Goal: Use online tool/utility: Utilize a website feature to perform a specific function

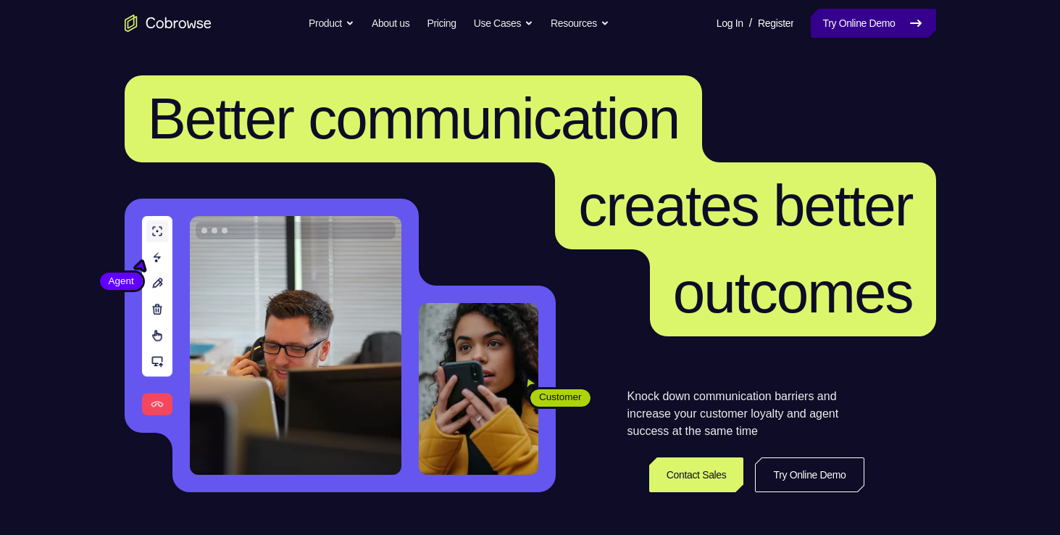
click at [893, 20] on link "Try Online Demo" at bounding box center [873, 23] width 125 height 29
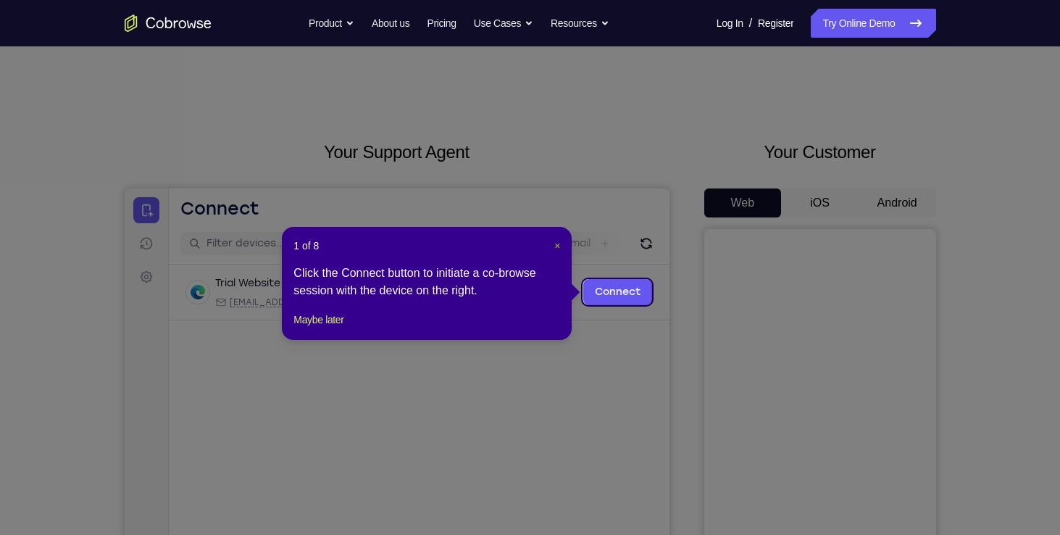
click at [558, 248] on span "×" at bounding box center [557, 246] width 6 height 12
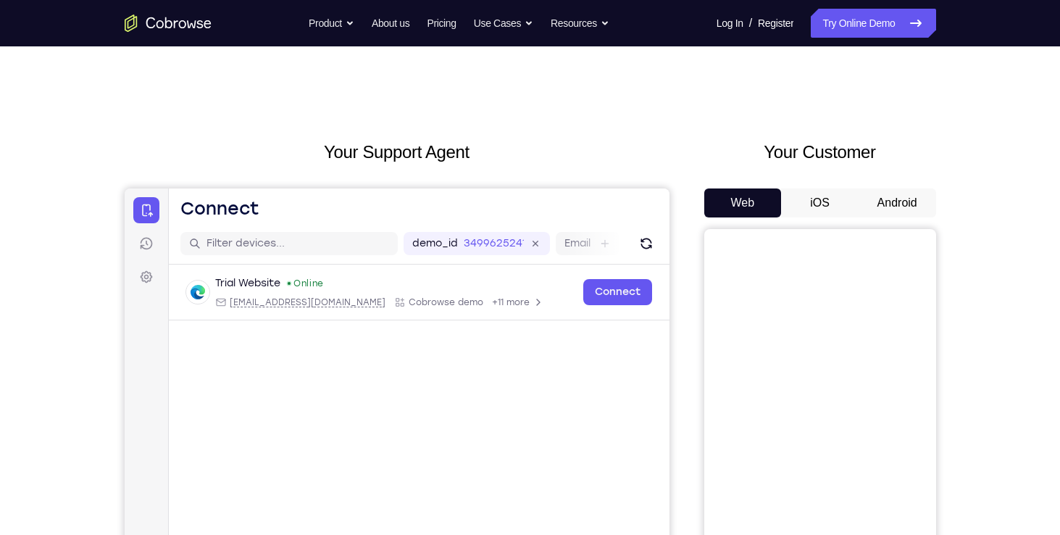
click at [862, 201] on button "Android" at bounding box center [897, 202] width 78 height 29
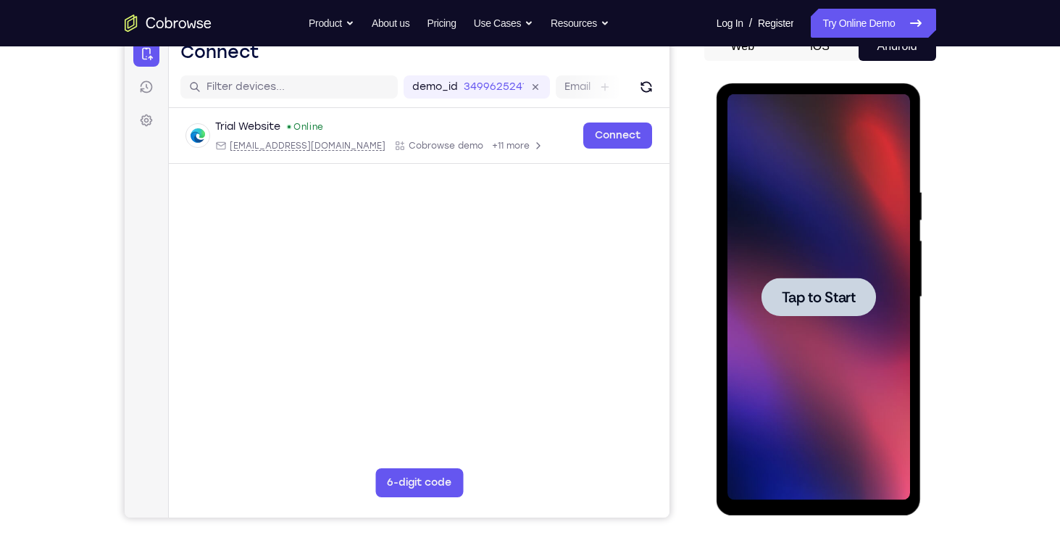
scroll to position [164, 0]
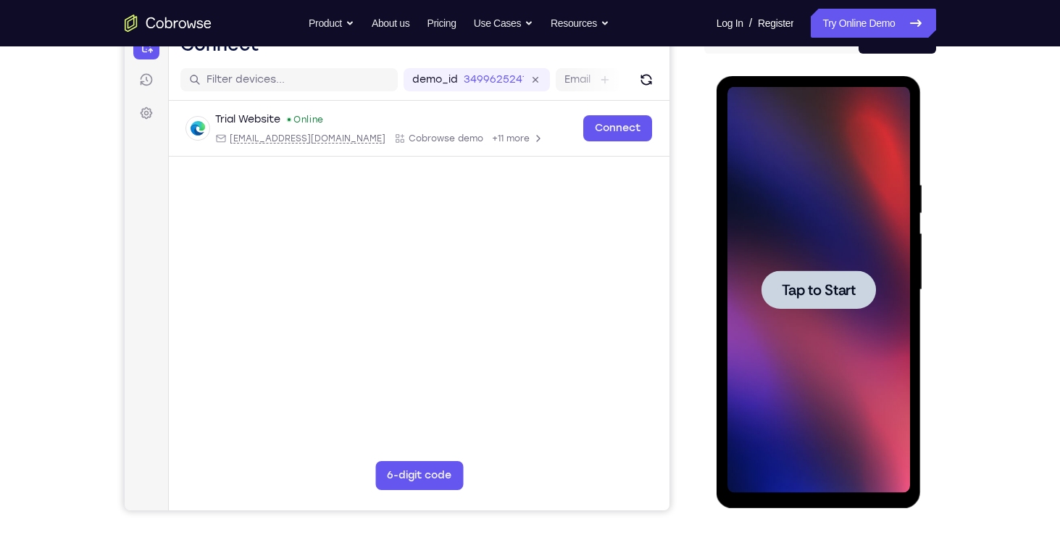
click at [827, 306] on div at bounding box center [818, 289] width 114 height 38
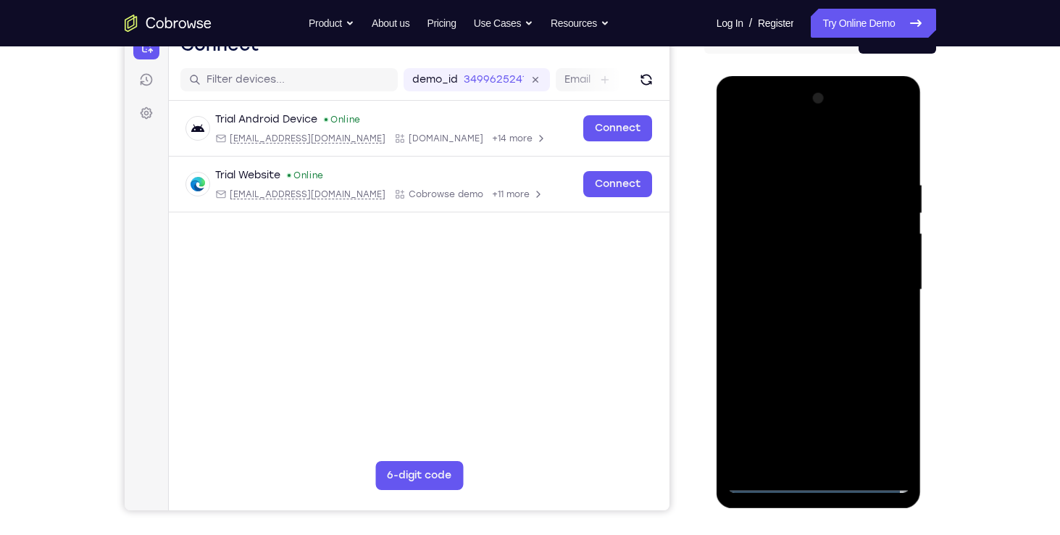
click at [816, 484] on div at bounding box center [818, 290] width 183 height 406
click at [890, 409] on div at bounding box center [818, 290] width 183 height 406
click at [821, 147] on div at bounding box center [818, 290] width 183 height 406
click at [808, 206] on div at bounding box center [818, 290] width 183 height 406
click at [756, 261] on div at bounding box center [818, 290] width 183 height 406
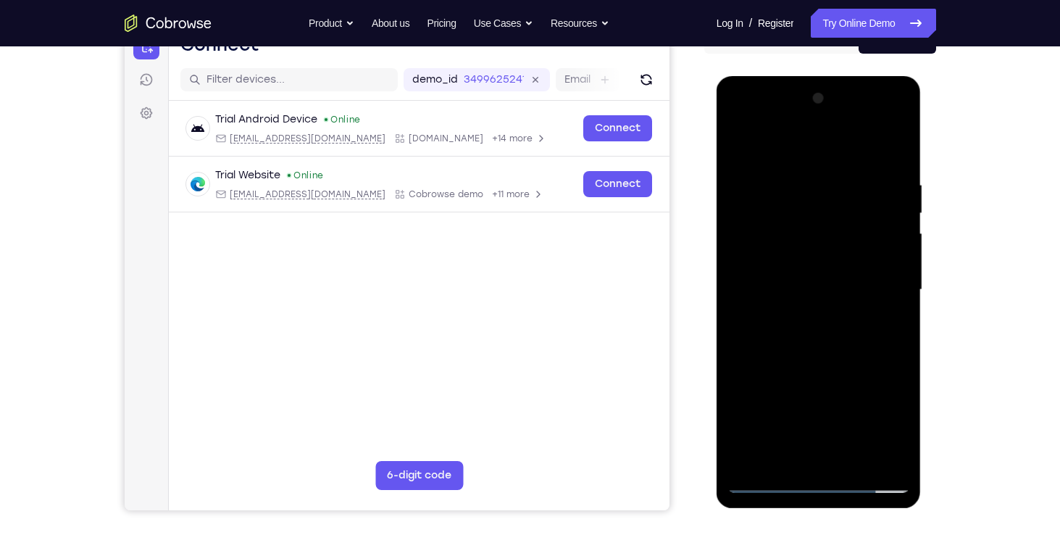
click at [798, 377] on div at bounding box center [818, 290] width 183 height 406
click at [887, 398] on div at bounding box center [818, 290] width 183 height 406
click at [861, 351] on div at bounding box center [818, 290] width 183 height 406
click at [819, 280] on div at bounding box center [818, 290] width 183 height 406
click at [883, 314] on div at bounding box center [818, 290] width 183 height 406
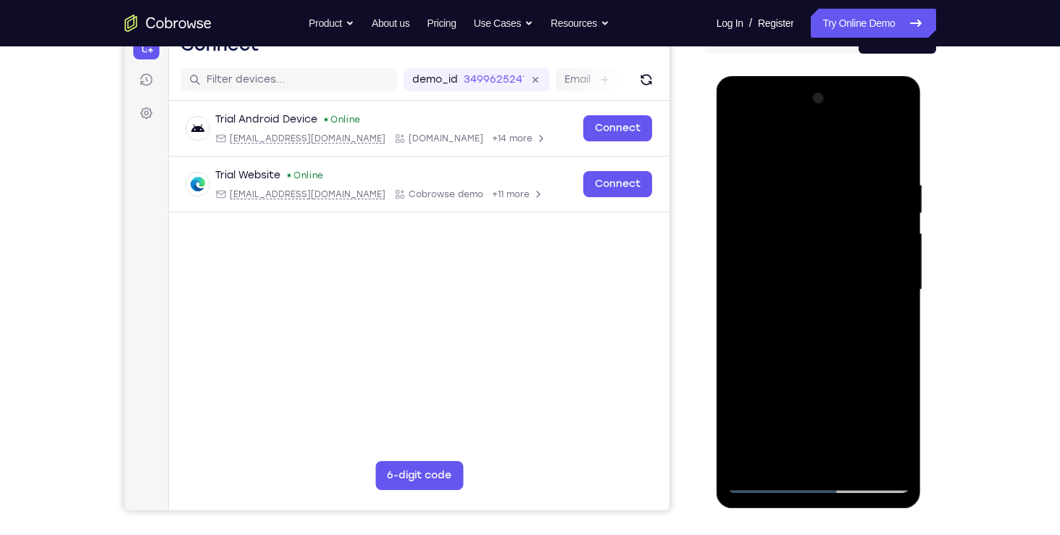
click at [766, 476] on div at bounding box center [818, 290] width 183 height 406
click at [768, 478] on div at bounding box center [818, 290] width 183 height 406
click at [816, 285] on div at bounding box center [818, 290] width 183 height 406
click at [877, 319] on div at bounding box center [818, 290] width 183 height 406
click at [779, 275] on div at bounding box center [818, 290] width 183 height 406
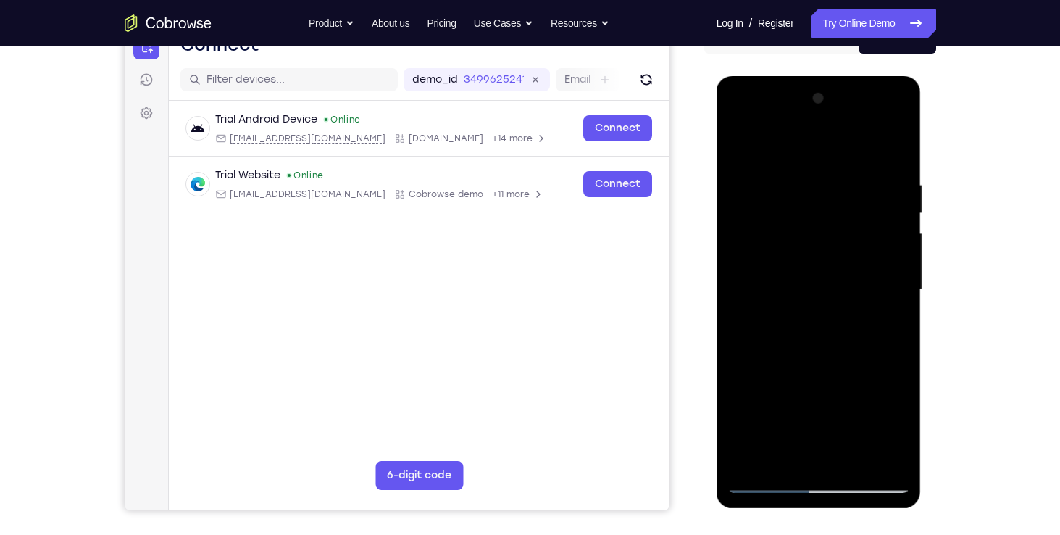
click at [876, 301] on div at bounding box center [818, 290] width 183 height 406
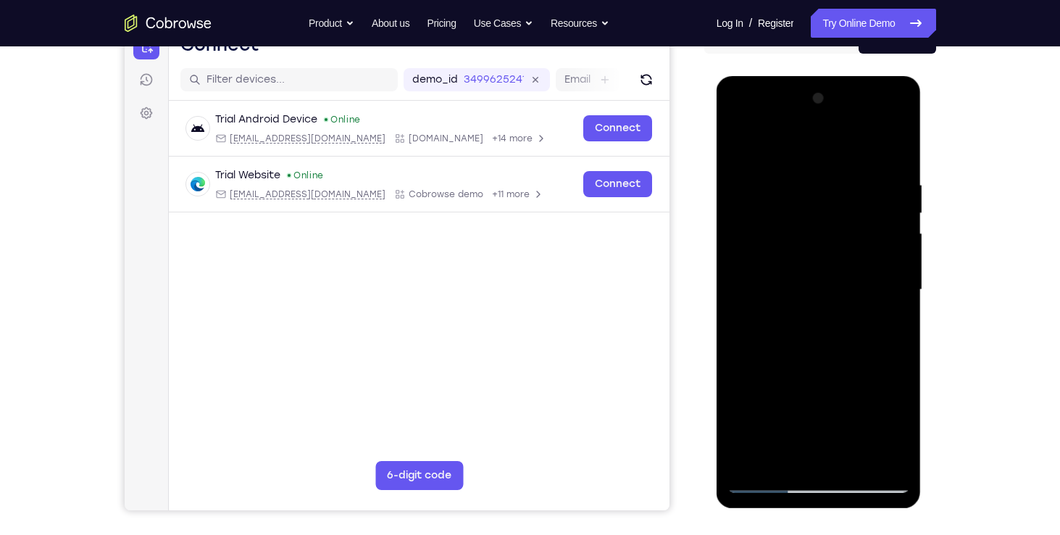
click at [774, 296] on div at bounding box center [818, 290] width 183 height 406
click at [763, 313] on div at bounding box center [818, 290] width 183 height 406
click at [783, 304] on div at bounding box center [818, 290] width 183 height 406
click at [775, 306] on div at bounding box center [818, 290] width 183 height 406
drag, startPoint x: 758, startPoint y: 327, endPoint x: 774, endPoint y: 309, distance: 24.1
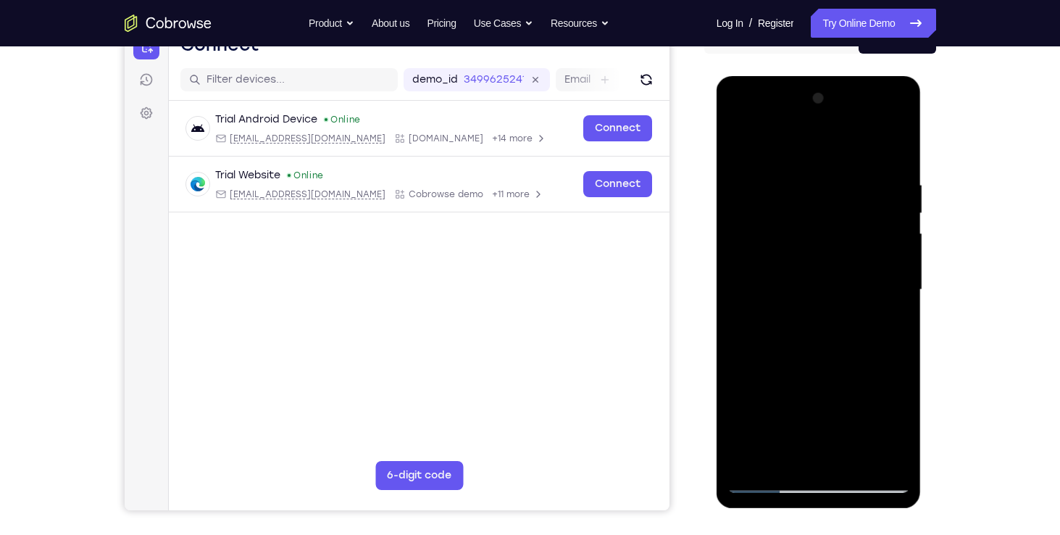
click at [774, 309] on div at bounding box center [818, 290] width 183 height 406
click at [769, 268] on div at bounding box center [818, 290] width 183 height 406
click at [874, 259] on div at bounding box center [818, 290] width 183 height 406
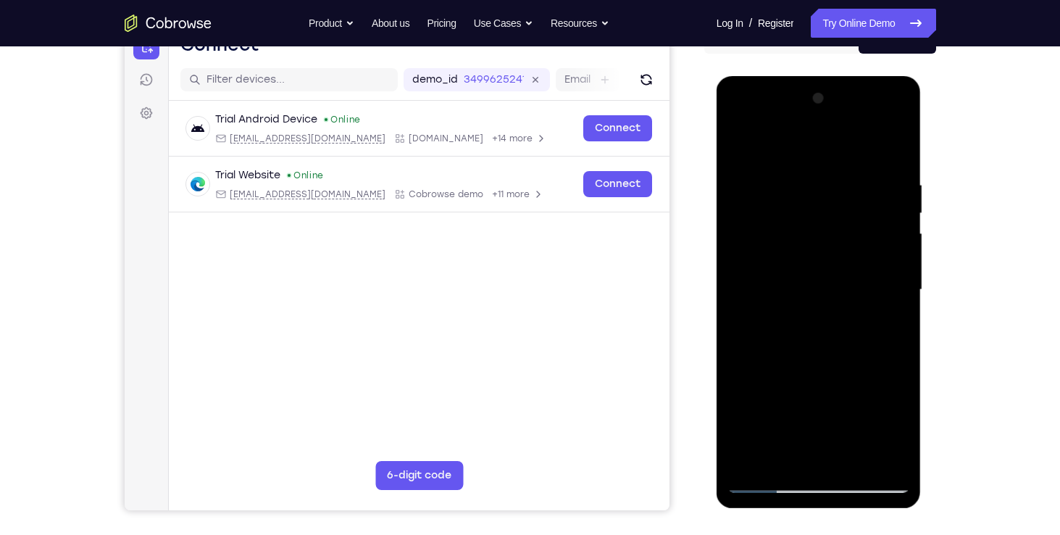
click at [874, 259] on div at bounding box center [818, 290] width 183 height 406
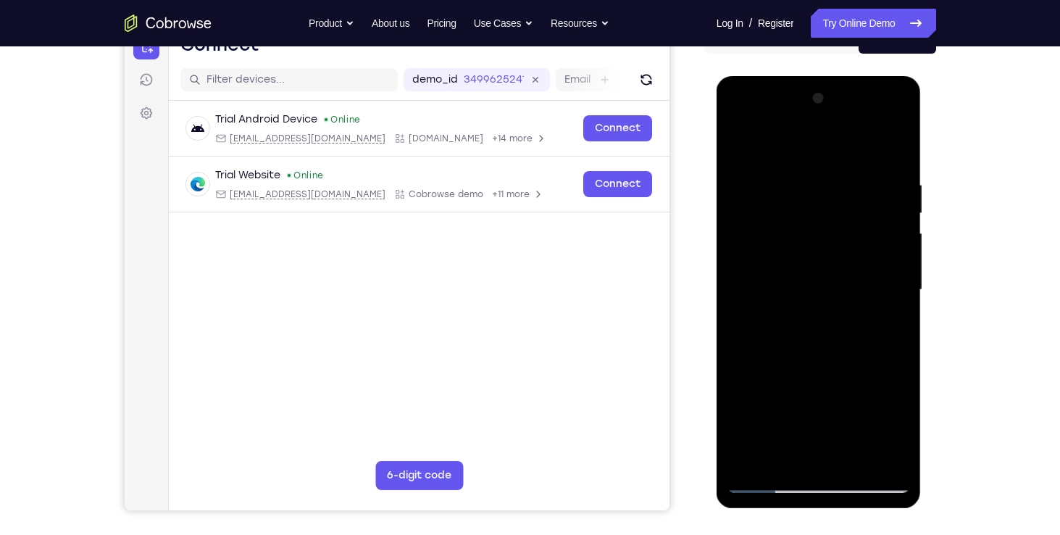
click at [874, 259] on div at bounding box center [818, 290] width 183 height 406
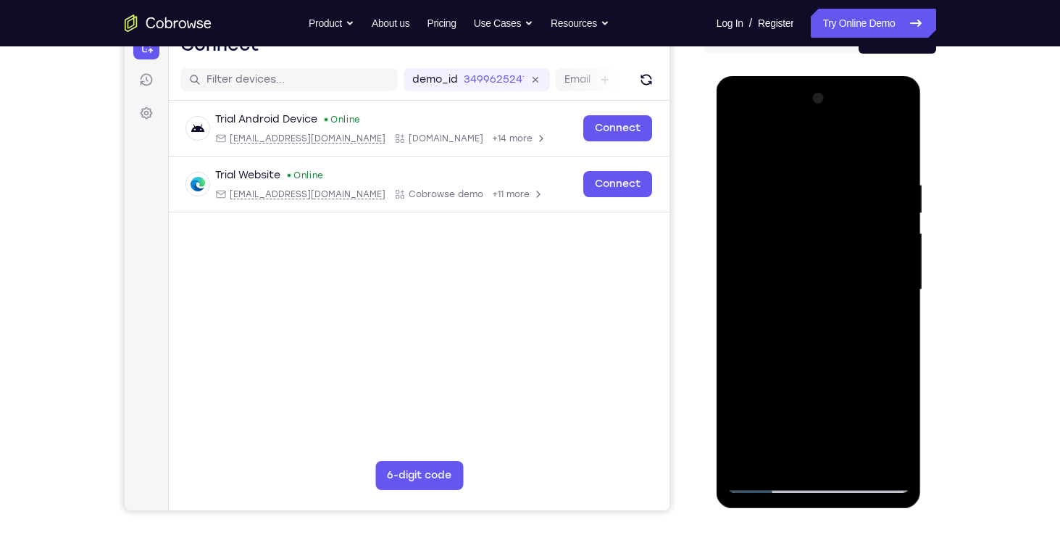
click at [874, 259] on div at bounding box center [818, 290] width 183 height 406
click at [876, 249] on div at bounding box center [818, 290] width 183 height 406
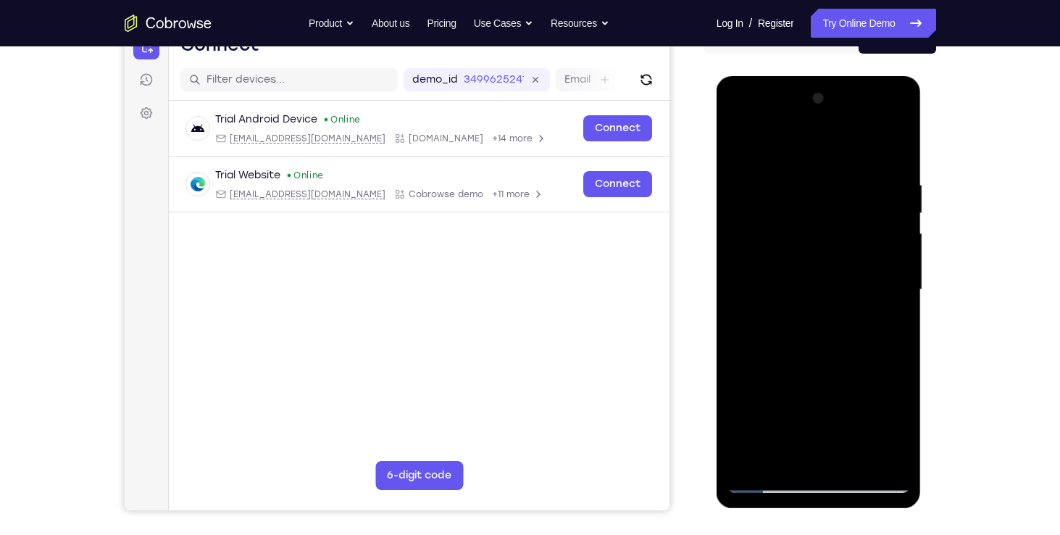
click at [876, 249] on div at bounding box center [818, 290] width 183 height 406
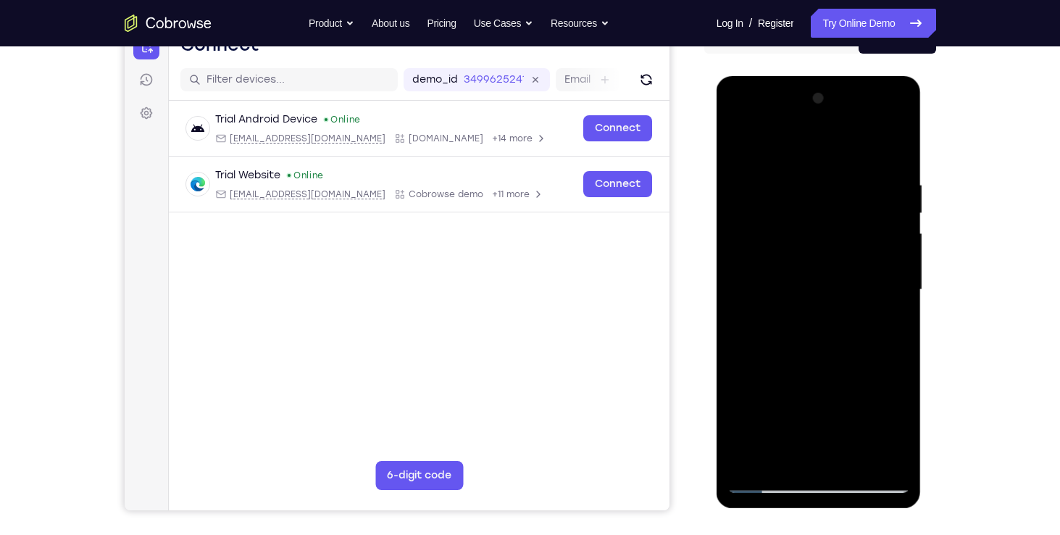
click at [876, 249] on div at bounding box center [818, 290] width 183 height 406
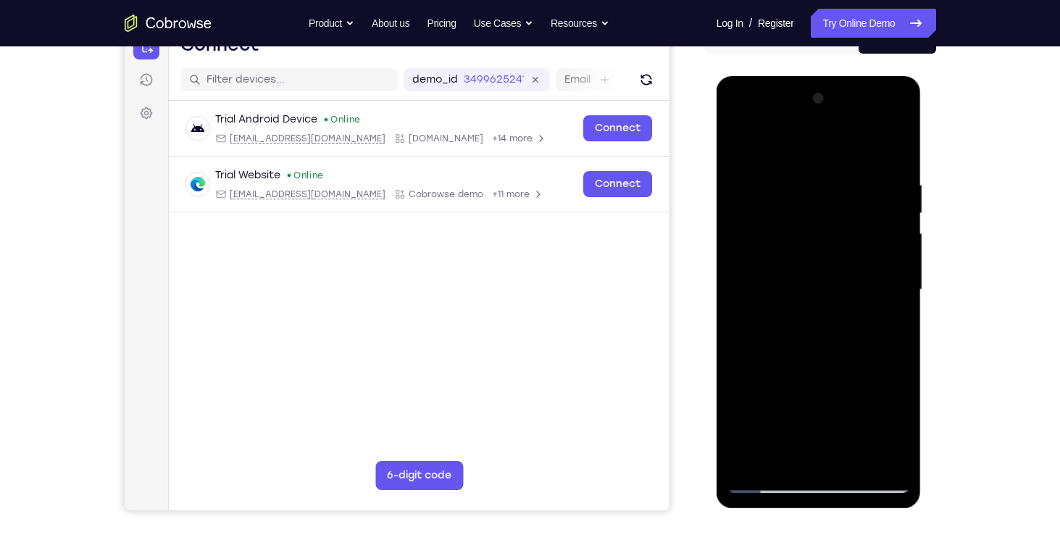
click at [876, 249] on div at bounding box center [818, 290] width 183 height 406
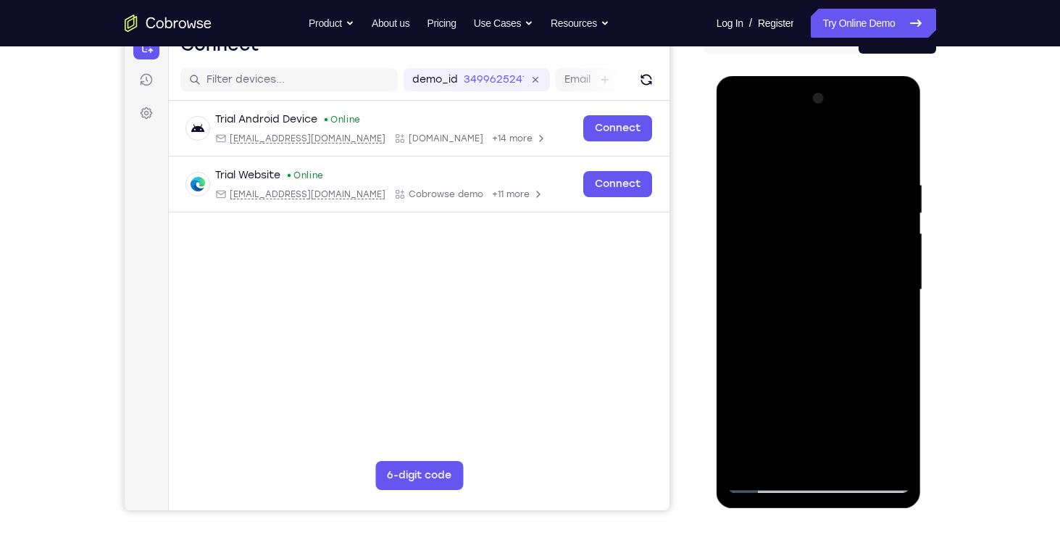
click at [876, 249] on div at bounding box center [818, 290] width 183 height 406
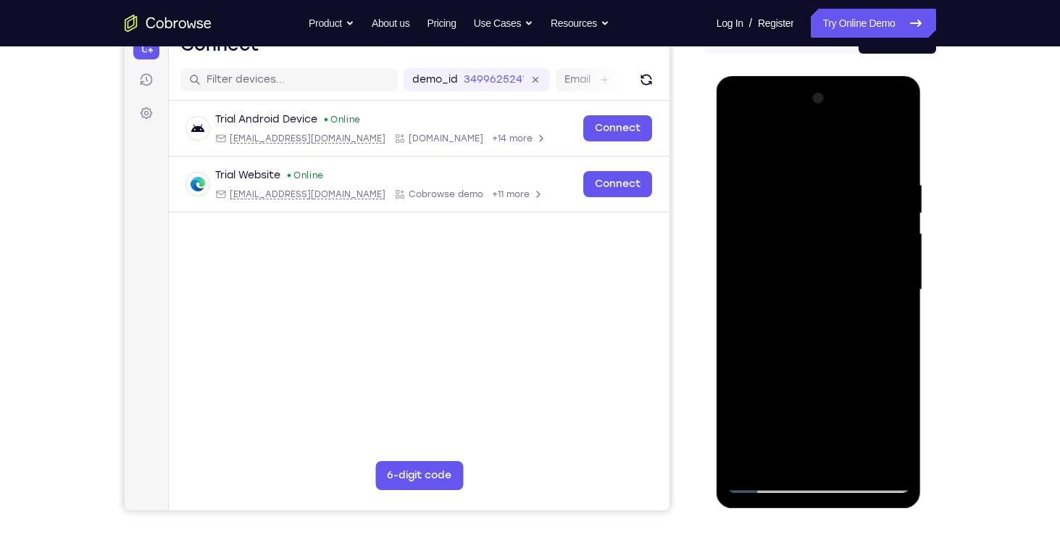
click at [876, 249] on div at bounding box center [818, 290] width 183 height 406
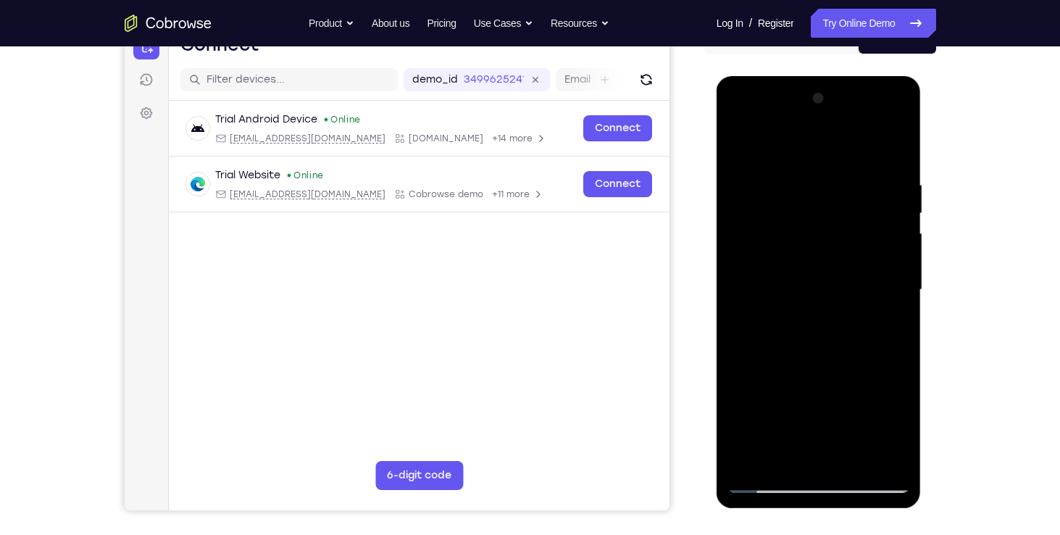
click at [876, 249] on div at bounding box center [818, 290] width 183 height 406
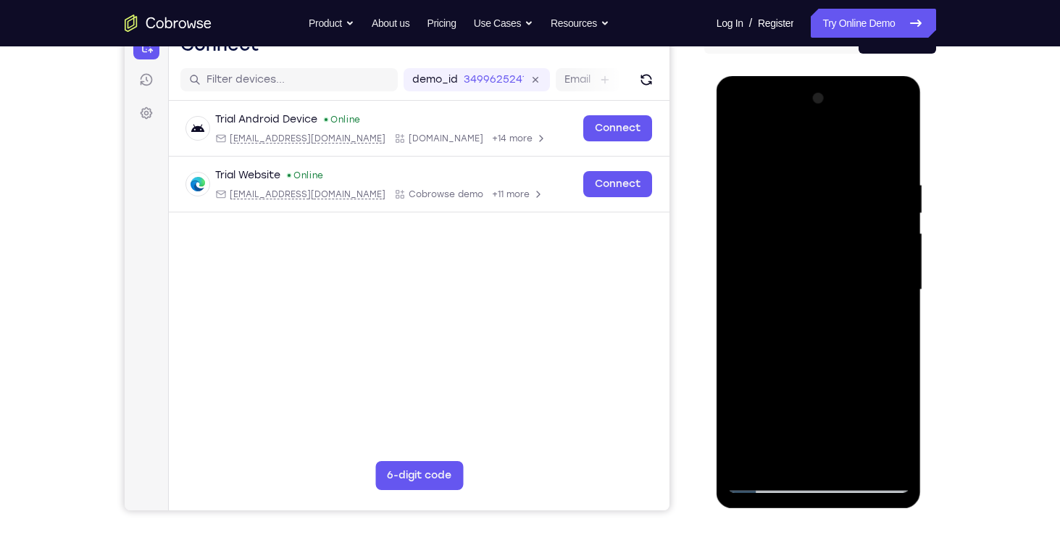
click at [876, 249] on div at bounding box center [818, 290] width 183 height 406
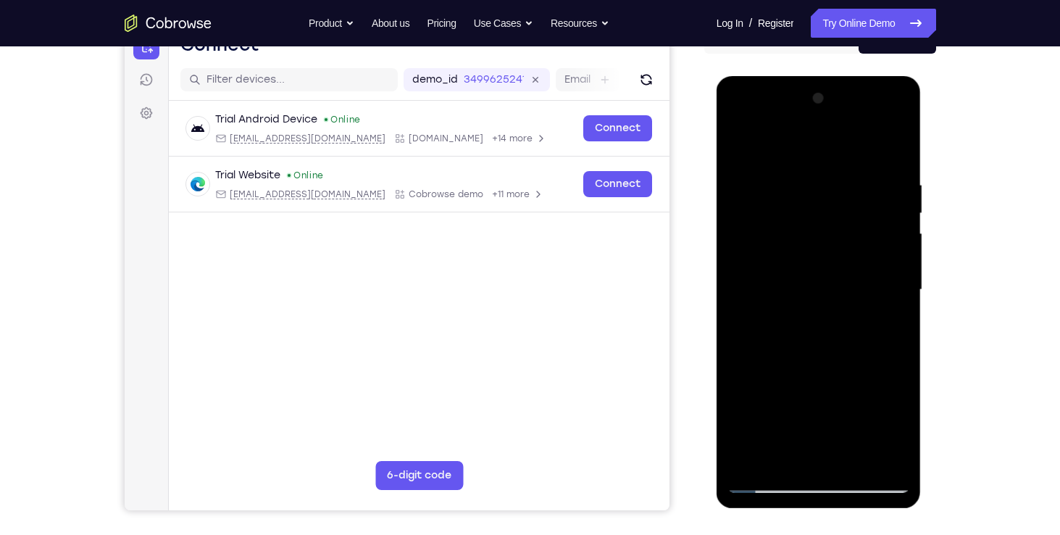
click at [876, 249] on div at bounding box center [818, 290] width 183 height 406
click at [821, 76] on div at bounding box center [818, 76] width 205 height 0
